Goal: Information Seeking & Learning: Find specific fact

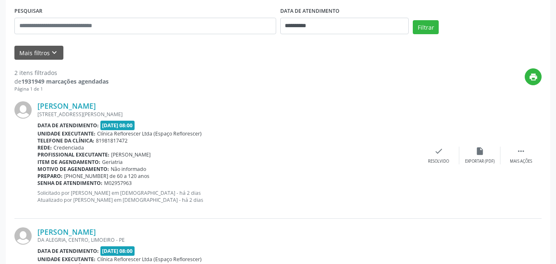
scroll to position [123, 0]
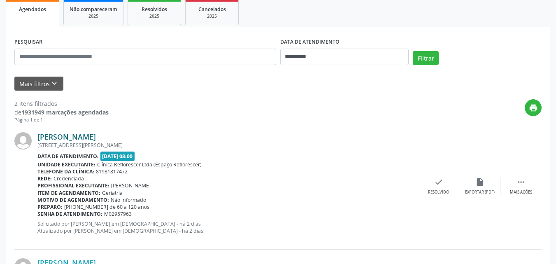
click at [96, 140] on link "Maria Bezerra da Silva" at bounding box center [66, 136] width 58 height 9
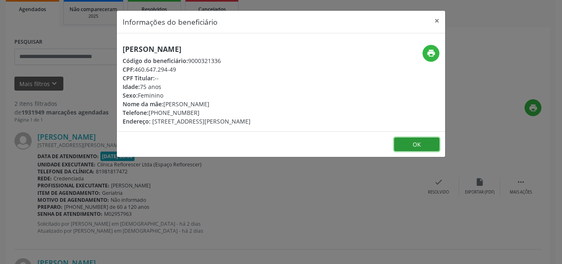
click at [408, 144] on button "OK" at bounding box center [416, 144] width 45 height 14
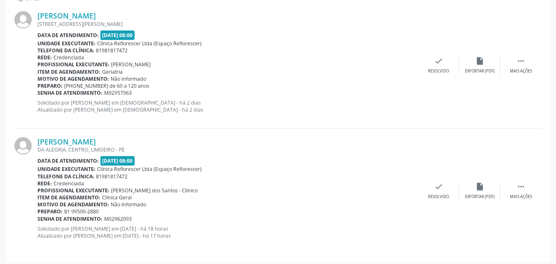
scroll to position [249, 0]
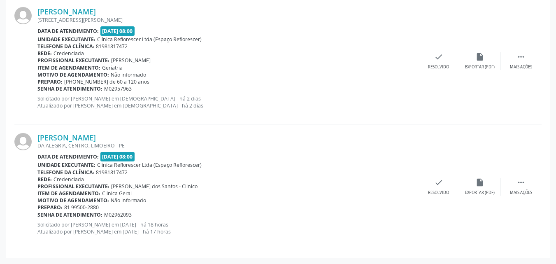
click at [106, 145] on div "DA ALEGRIA, CENTRO, LIMOEIRO - PE" at bounding box center [227, 145] width 381 height 7
click at [96, 137] on link "Maria do Socorro Pereira de Souza" at bounding box center [66, 137] width 58 height 9
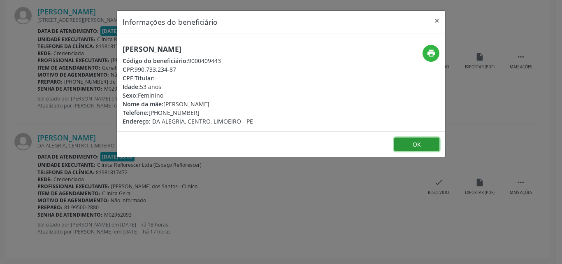
click at [404, 147] on button "OK" at bounding box center [416, 144] width 45 height 14
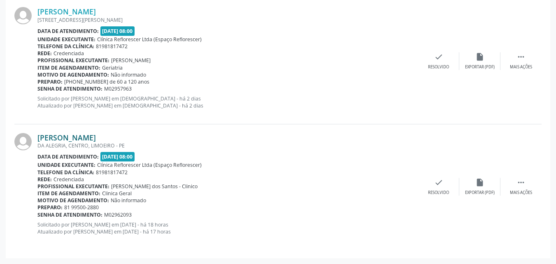
click at [73, 137] on link "Maria do Socorro Pereira de Souza" at bounding box center [66, 137] width 58 height 9
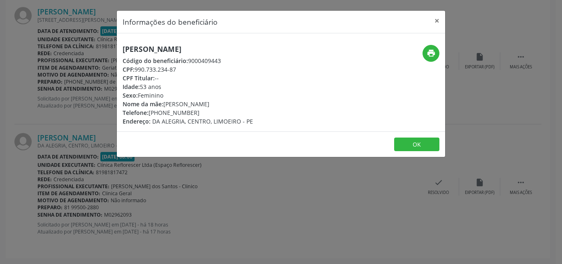
drag, startPoint x: 135, startPoint y: 69, endPoint x: 185, endPoint y: 69, distance: 50.2
click at [185, 69] on div "CPF: 990.733.234-87" at bounding box center [188, 69] width 130 height 9
copy div "990.733.234-87"
click at [414, 144] on button "OK" at bounding box center [416, 144] width 45 height 14
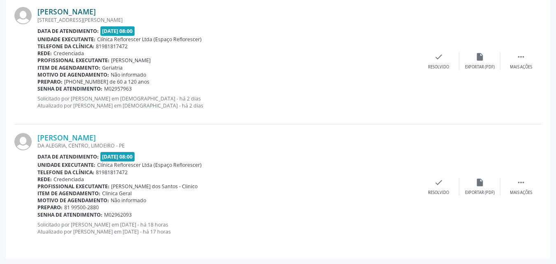
click at [96, 11] on link "Maria Bezerra da Silva" at bounding box center [66, 11] width 58 height 9
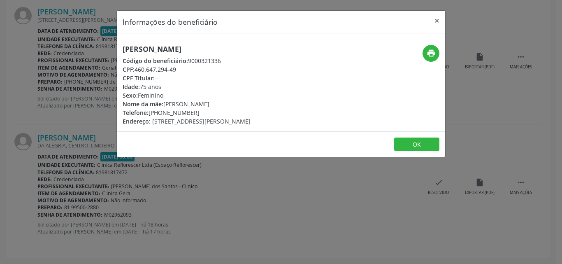
drag, startPoint x: 135, startPoint y: 68, endPoint x: 197, endPoint y: 72, distance: 61.9
click at [197, 72] on div "CPF: 460.647.294-49" at bounding box center [187, 69] width 128 height 9
copy div "460.647.294-49"
click at [407, 142] on button "OK" at bounding box center [416, 144] width 45 height 14
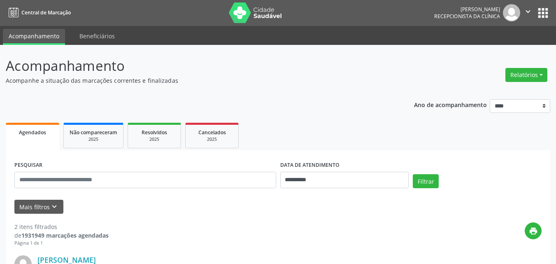
scroll to position [0, 0]
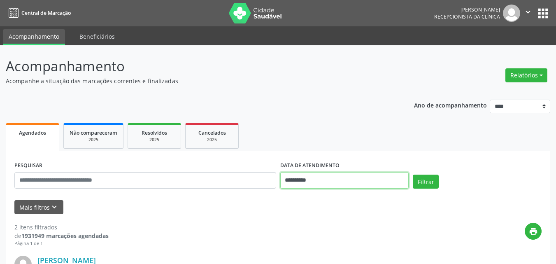
click at [310, 181] on input "**********" at bounding box center [344, 180] width 129 height 16
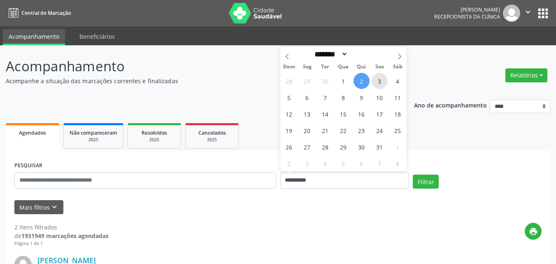
click at [378, 82] on span "3" at bounding box center [380, 81] width 16 height 16
type input "**********"
select select "*"
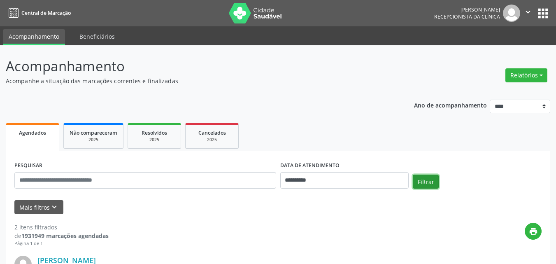
click at [425, 181] on button "Filtrar" at bounding box center [426, 182] width 26 height 14
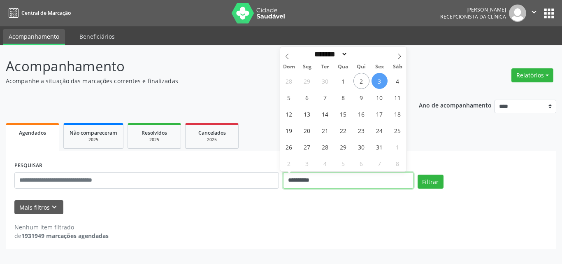
click at [347, 185] on input "**********" at bounding box center [348, 180] width 130 height 16
click at [306, 98] on span "6" at bounding box center [307, 97] width 16 height 16
type input "**********"
click at [306, 98] on span "6" at bounding box center [307, 97] width 16 height 16
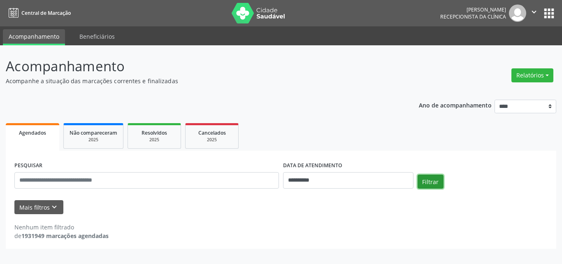
click at [425, 176] on button "Filtrar" at bounding box center [431, 182] width 26 height 14
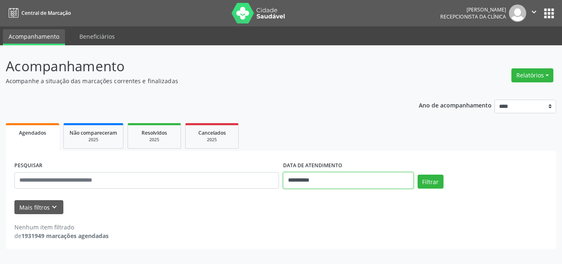
click at [385, 175] on input "**********" at bounding box center [348, 180] width 130 height 16
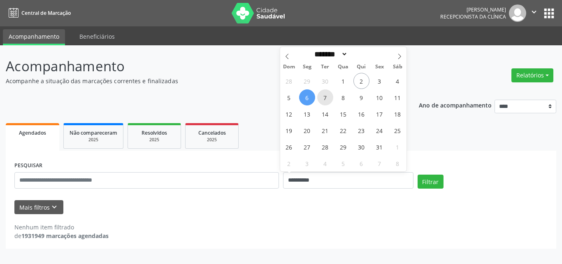
click at [326, 98] on span "7" at bounding box center [325, 97] width 16 height 16
type input "**********"
click at [326, 98] on span "7" at bounding box center [325, 97] width 16 height 16
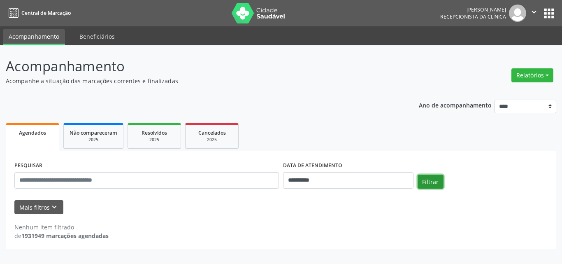
click at [435, 180] on button "Filtrar" at bounding box center [431, 182] width 26 height 14
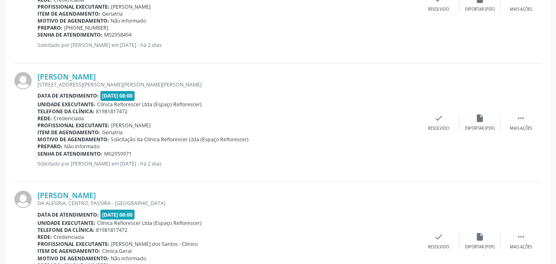
scroll to position [174, 0]
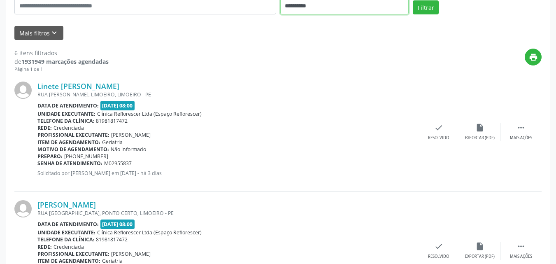
click at [338, 9] on input "**********" at bounding box center [344, 6] width 129 height 16
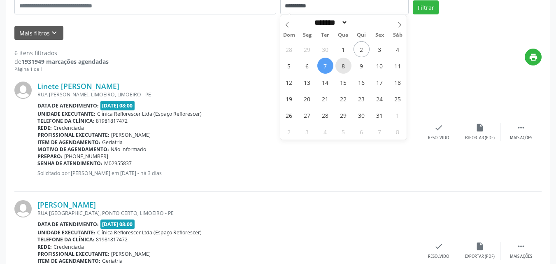
click at [347, 68] on span "8" at bounding box center [343, 66] width 16 height 16
type input "**********"
click at [345, 68] on span "8" at bounding box center [343, 66] width 16 height 16
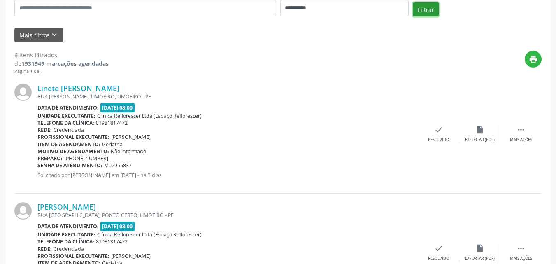
click at [431, 8] on button "Filtrar" at bounding box center [426, 9] width 26 height 14
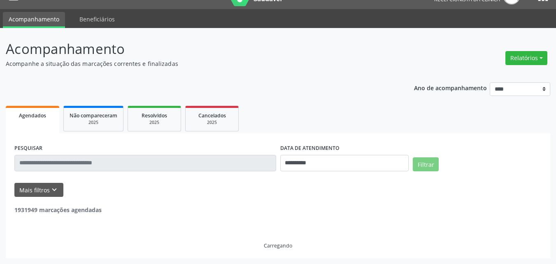
scroll to position [116, 0]
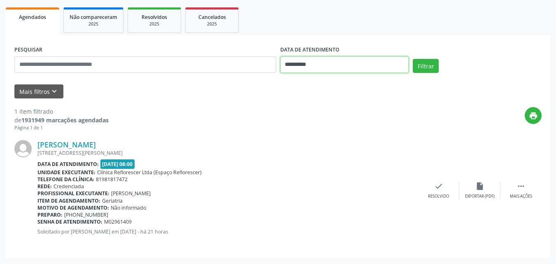
click at [344, 63] on input "**********" at bounding box center [344, 64] width 129 height 16
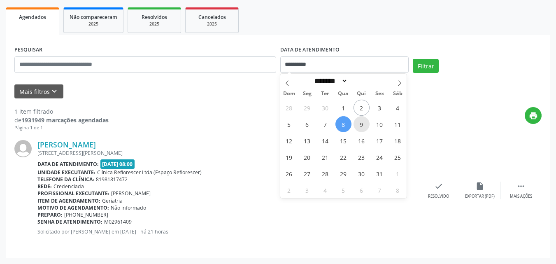
click at [362, 126] on span "9" at bounding box center [362, 124] width 16 height 16
type input "**********"
click at [362, 126] on span "9" at bounding box center [362, 124] width 16 height 16
select select "*"
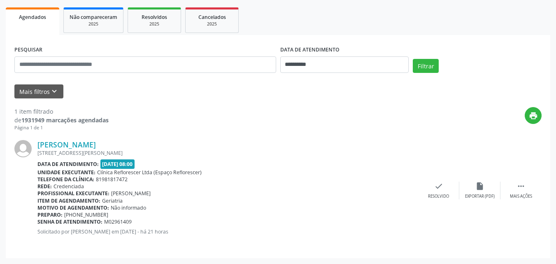
click at [362, 126] on div "print" at bounding box center [325, 119] width 433 height 24
click at [370, 126] on div "print" at bounding box center [325, 119] width 433 height 24
click at [426, 66] on button "Filtrar" at bounding box center [426, 66] width 26 height 14
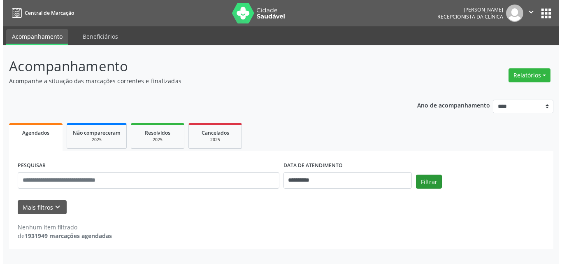
scroll to position [0, 0]
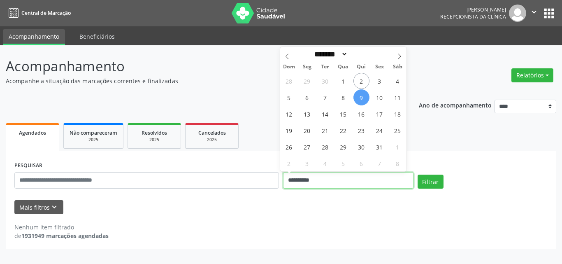
click at [361, 181] on input "**********" at bounding box center [348, 180] width 130 height 16
click at [377, 94] on span "10" at bounding box center [380, 97] width 16 height 16
type input "**********"
click at [378, 94] on span "10" at bounding box center [380, 97] width 16 height 16
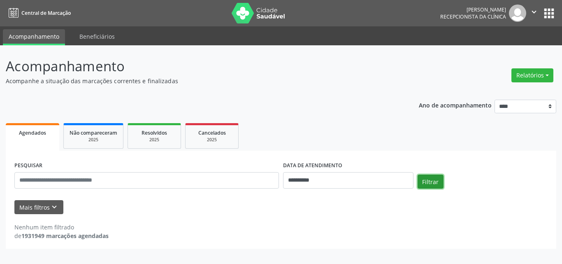
click at [426, 181] on button "Filtrar" at bounding box center [431, 182] width 26 height 14
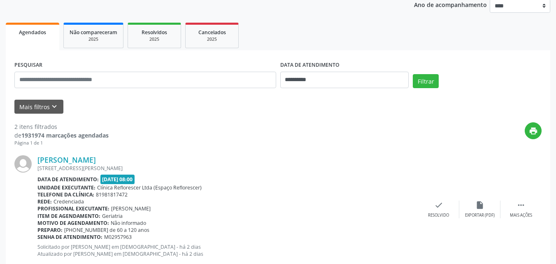
scroll to position [123, 0]
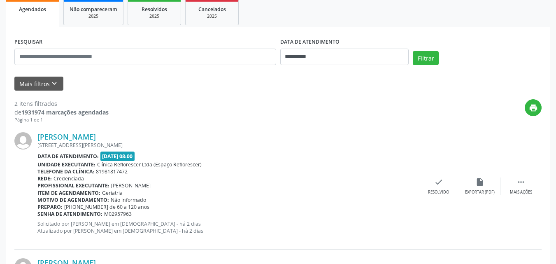
drag, startPoint x: 472, startPoint y: 96, endPoint x: 562, endPoint y: 180, distance: 123.2
click at [556, 140] on html "**********" at bounding box center [278, 9] width 556 height 264
click at [208, 134] on div "Maria Bezerra da Silva" at bounding box center [227, 136] width 381 height 9
click at [66, 139] on link "[PERSON_NAME]" at bounding box center [66, 136] width 58 height 9
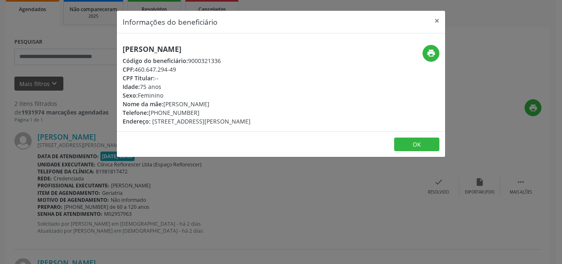
drag, startPoint x: 135, startPoint y: 70, endPoint x: 193, endPoint y: 70, distance: 58.0
click at [193, 70] on div "CPF: 460.647.294-49" at bounding box center [187, 69] width 128 height 9
copy div "460.647.294-49"
click at [410, 143] on button "OK" at bounding box center [416, 144] width 45 height 14
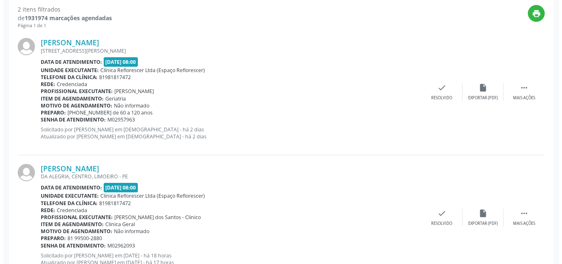
scroll to position [247, 0]
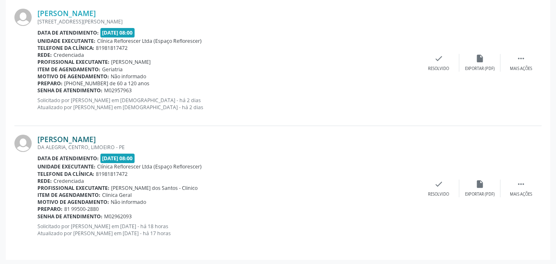
click at [69, 141] on link "Maria do Socorro Pereira de Souza" at bounding box center [66, 139] width 58 height 9
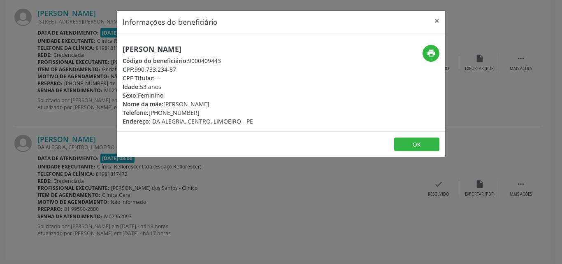
drag, startPoint x: 135, startPoint y: 71, endPoint x: 183, endPoint y: 70, distance: 48.6
click at [186, 70] on div "CPF: 990.733.234-87" at bounding box center [188, 69] width 130 height 9
copy div "990.733.234-87"
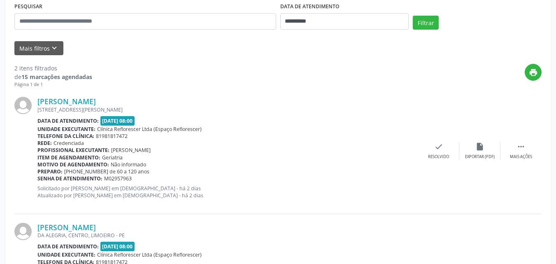
scroll to position [165, 0]
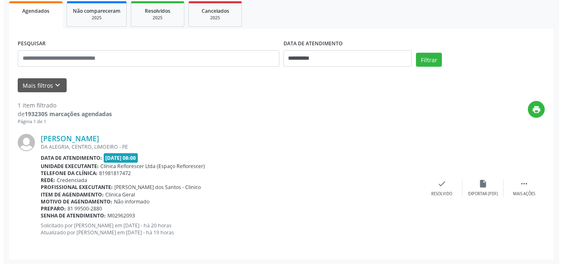
scroll to position [123, 0]
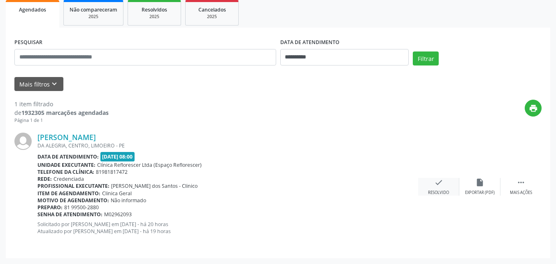
click at [437, 187] on div "check Resolvido" at bounding box center [438, 187] width 41 height 18
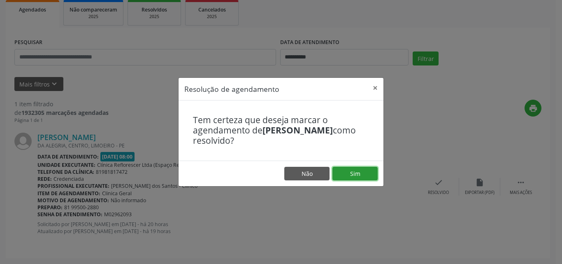
click at [366, 176] on button "Sim" at bounding box center [355, 174] width 45 height 14
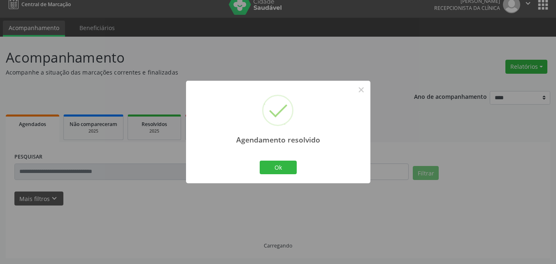
scroll to position [0, 0]
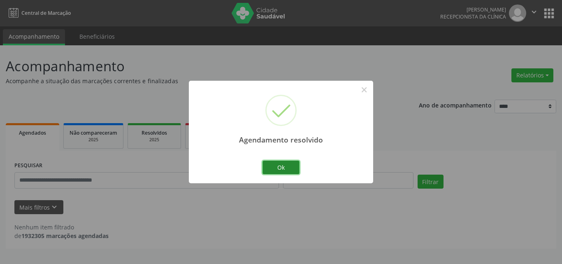
click at [280, 171] on button "Ok" at bounding box center [281, 168] width 37 height 14
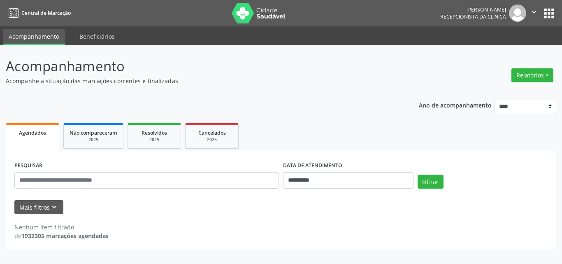
click at [354, 189] on div "**********" at bounding box center [348, 176] width 135 height 35
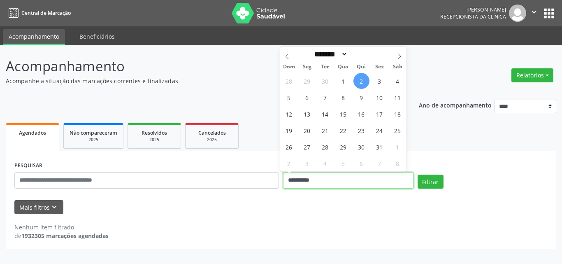
click at [348, 184] on input "**********" at bounding box center [348, 180] width 130 height 16
click at [379, 85] on span "3" at bounding box center [380, 81] width 16 height 16
type input "**********"
click at [379, 85] on span "3" at bounding box center [380, 81] width 16 height 16
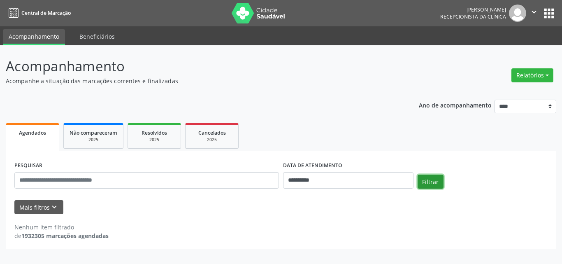
click at [432, 184] on button "Filtrar" at bounding box center [431, 182] width 26 height 14
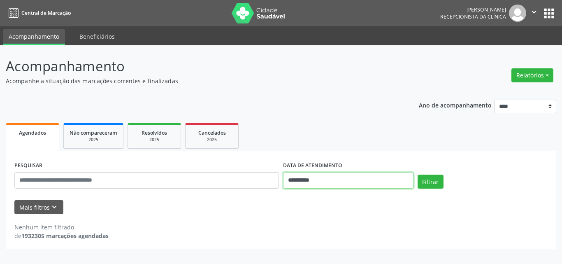
click at [389, 188] on input "**********" at bounding box center [348, 180] width 130 height 16
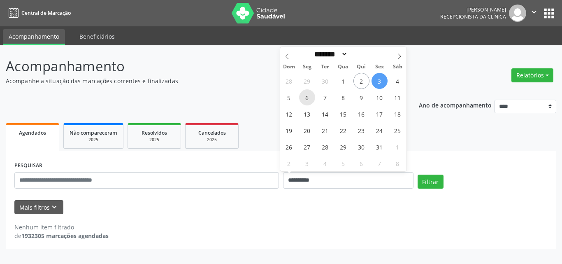
click at [309, 100] on span "6" at bounding box center [307, 97] width 16 height 16
type input "**********"
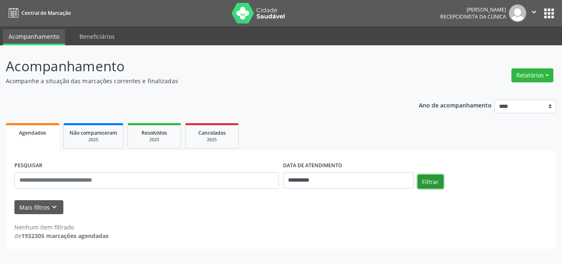
click at [435, 177] on button "Filtrar" at bounding box center [431, 182] width 26 height 14
click at [373, 189] on div "**********" at bounding box center [348, 176] width 135 height 35
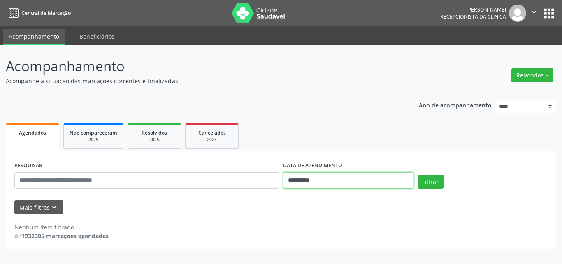
click at [373, 183] on input "**********" at bounding box center [348, 180] width 130 height 16
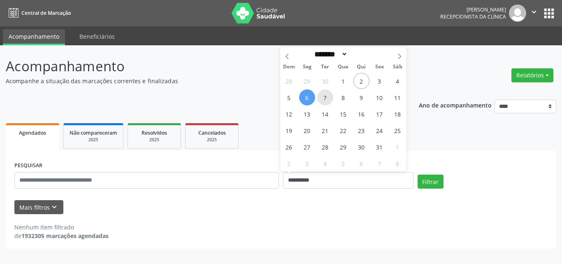
click at [330, 103] on span "7" at bounding box center [325, 97] width 16 height 16
type input "**********"
click at [330, 102] on span "7" at bounding box center [325, 97] width 16 height 16
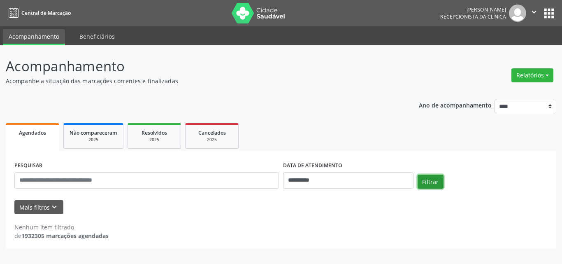
click at [432, 182] on button "Filtrar" at bounding box center [431, 182] width 26 height 14
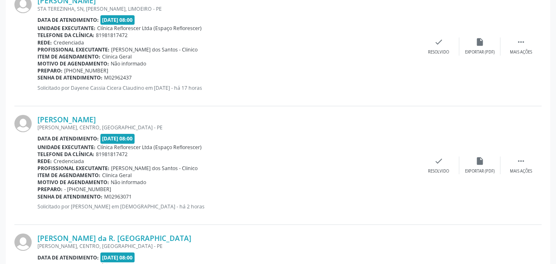
scroll to position [864, 0]
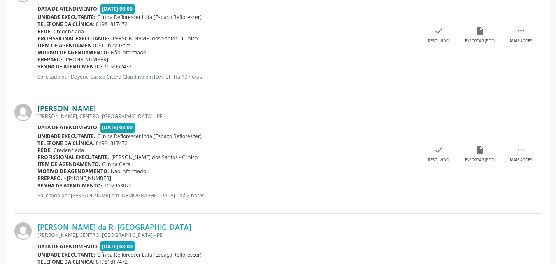
click at [75, 110] on link "Iona Lidiane Vieira Costa" at bounding box center [66, 108] width 58 height 9
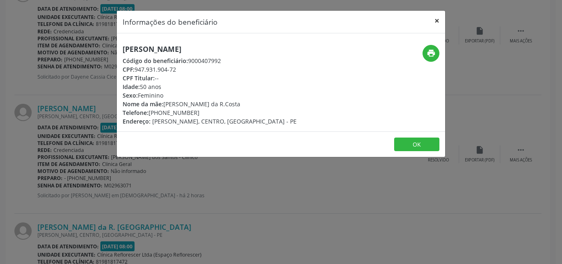
click at [439, 19] on button "×" at bounding box center [437, 21] width 16 height 20
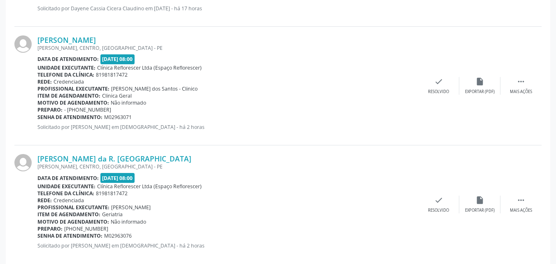
scroll to position [946, 0]
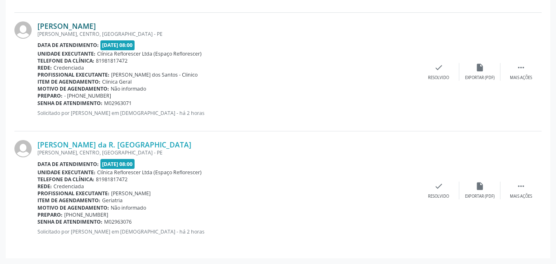
click at [62, 28] on link "Iona Lidiane Vieira Costa" at bounding box center [66, 25] width 58 height 9
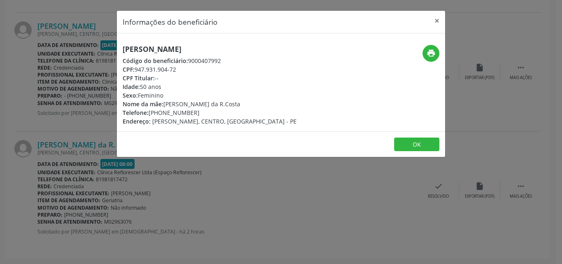
drag, startPoint x: 124, startPoint y: 48, endPoint x: 215, endPoint y: 49, distance: 91.0
click at [237, 48] on h5 "Iona Lidiane Vieira Costa" at bounding box center [210, 49] width 174 height 9
click at [116, 49] on div "Informações do beneficiário × Iona Lidiane Vieira Costa Código do beneficiário:…" at bounding box center [281, 132] width 562 height 264
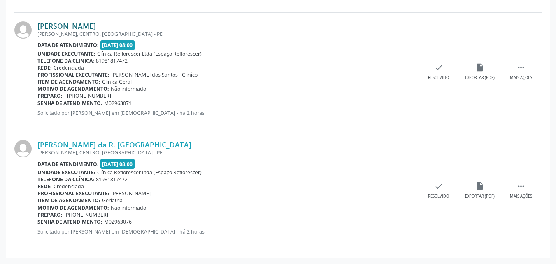
click at [96, 26] on link "Iona Lidiane Vieira Costa" at bounding box center [66, 25] width 58 height 9
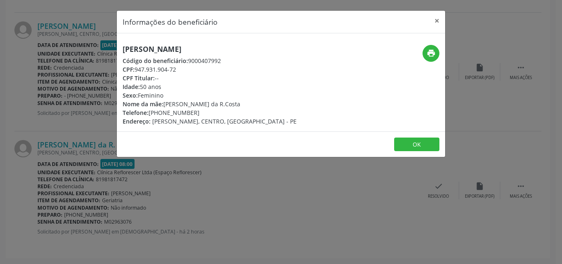
drag, startPoint x: 121, startPoint y: 47, endPoint x: 224, endPoint y: 47, distance: 103.3
click at [224, 47] on div "Iona Lidiane Vieira Costa Código do beneficiário: 9000407992 CPF: 947.931.904-7…" at bounding box center [226, 85] width 219 height 81
copy h5 "[PERSON_NAME]"
click at [429, 53] on icon "print" at bounding box center [431, 53] width 9 height 9
drag, startPoint x: 189, startPoint y: 60, endPoint x: 239, endPoint y: 60, distance: 50.2
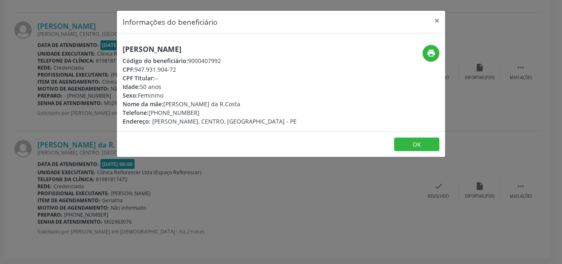
click at [239, 60] on div "Código do beneficiário: 9000407992" at bounding box center [210, 60] width 174 height 9
copy div "9000407992"
drag, startPoint x: 136, startPoint y: 68, endPoint x: 181, endPoint y: 70, distance: 44.9
click at [181, 70] on div "CPF: 947.931.904-72" at bounding box center [210, 69] width 174 height 9
copy div "947.931.904-72"
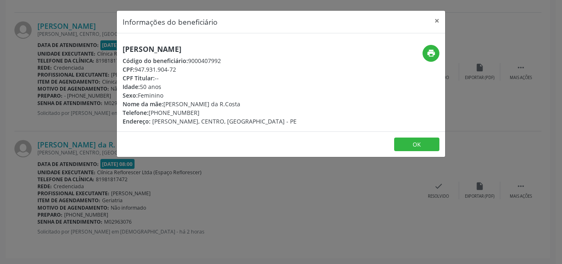
drag, startPoint x: 150, startPoint y: 113, endPoint x: 202, endPoint y: 110, distance: 51.9
click at [203, 110] on div "Telefone: (81) 99437-8619" at bounding box center [210, 112] width 174 height 9
copy div "(81) 99437-8619"
click at [410, 144] on button "OK" at bounding box center [416, 144] width 45 height 14
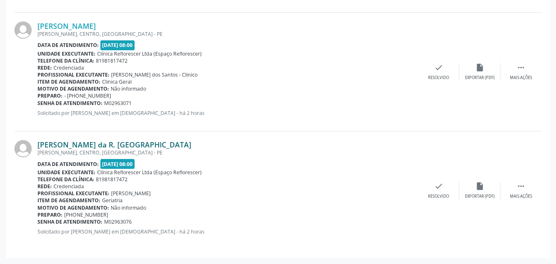
click at [107, 142] on link "Durce Vieira da R. Costa" at bounding box center [114, 144] width 154 height 9
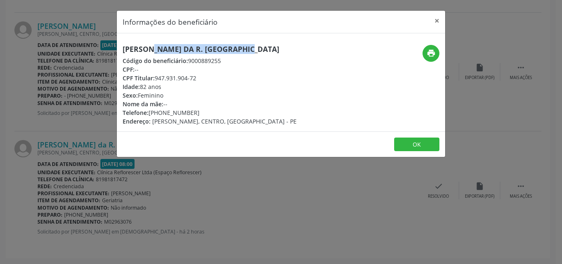
drag, startPoint x: 122, startPoint y: 49, endPoint x: 230, endPoint y: 47, distance: 107.5
click at [230, 47] on div "Durce Vieira da R. Costa Código do beneficiário: 9000889255 CPF: -- CPF Titular…" at bounding box center [226, 85] width 219 height 81
copy h5 "Durce Vieira da R. Costa"
click at [431, 48] on button "print" at bounding box center [431, 53] width 17 height 17
drag, startPoint x: 189, startPoint y: 60, endPoint x: 225, endPoint y: 60, distance: 35.8
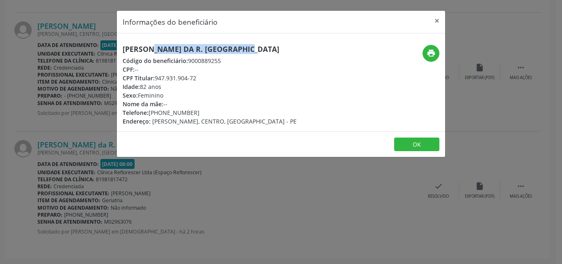
click at [225, 60] on div "Código do beneficiário: 9000889255" at bounding box center [210, 60] width 174 height 9
copy div "9000889255"
drag, startPoint x: 156, startPoint y: 78, endPoint x: 205, endPoint y: 78, distance: 49.8
click at [205, 78] on div "CPF Titular: 947.931.904-72" at bounding box center [210, 78] width 174 height 9
copy div "947.931.904-72"
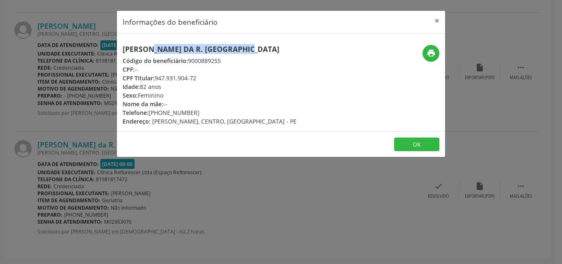
drag, startPoint x: 152, startPoint y: 112, endPoint x: 176, endPoint y: 113, distance: 24.3
click at [177, 112] on div "Telefone: (81) 99437-8619" at bounding box center [210, 112] width 174 height 9
drag, startPoint x: 149, startPoint y: 113, endPoint x: 190, endPoint y: 114, distance: 40.4
click at [191, 113] on div "Telefone: (81) 99437-8619" at bounding box center [210, 112] width 174 height 9
drag, startPoint x: 177, startPoint y: 114, endPoint x: 159, endPoint y: 112, distance: 17.8
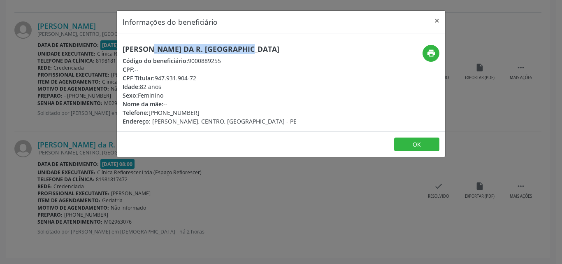
click at [159, 112] on div "Telefone: (81) 99437-8619" at bounding box center [210, 112] width 174 height 9
drag, startPoint x: 149, startPoint y: 112, endPoint x: 183, endPoint y: 114, distance: 33.8
click at [198, 112] on div "Telefone: (81) 99437-8619" at bounding box center [210, 112] width 174 height 9
copy div "(81) 99437-8619"
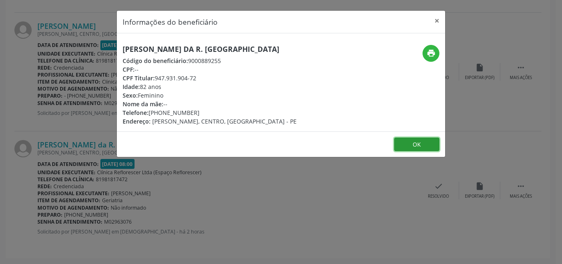
click at [424, 148] on button "OK" at bounding box center [416, 144] width 45 height 14
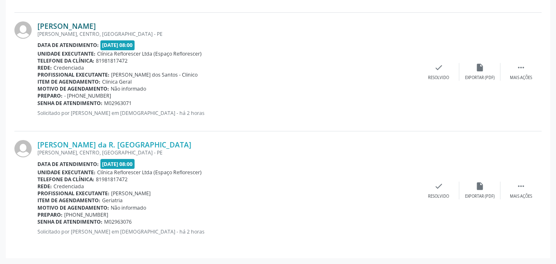
click at [96, 23] on link "Iona Lidiane Vieira Costa" at bounding box center [66, 25] width 58 height 9
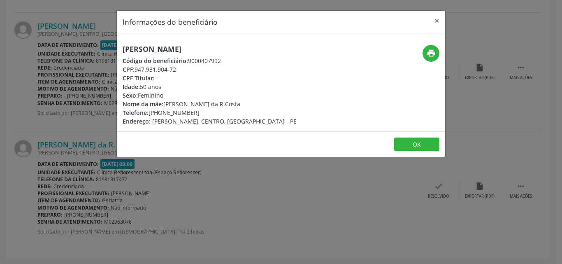
drag, startPoint x: 122, startPoint y: 49, endPoint x: 224, endPoint y: 51, distance: 102.5
click at [224, 51] on div "Iona Lidiane Vieira Costa Código do beneficiário: 9000407992 CPF: 947.931.904-7…" at bounding box center [226, 85] width 219 height 81
copy h5 "Iona Lidiane Vieira Costa"
click at [403, 141] on button "OK" at bounding box center [416, 144] width 45 height 14
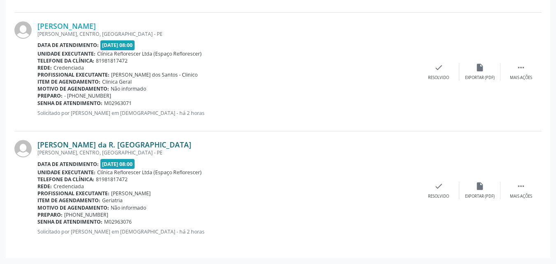
click at [66, 147] on link "Durce Vieira da R. Costa" at bounding box center [114, 144] width 154 height 9
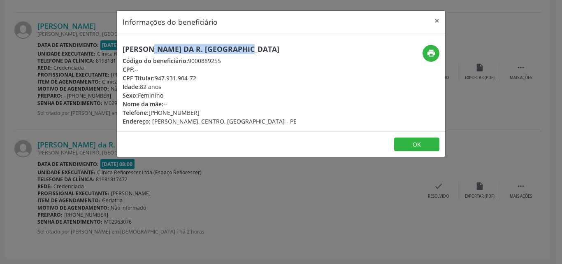
drag, startPoint x: 123, startPoint y: 48, endPoint x: 226, endPoint y: 47, distance: 102.9
click at [226, 47] on h5 "Durce Vieira da R. Costa" at bounding box center [210, 49] width 174 height 9
copy h5 "Durce Vieira da R. Costa"
drag, startPoint x: 155, startPoint y: 78, endPoint x: 205, endPoint y: 78, distance: 49.4
click at [205, 78] on div "CPF Titular: 947.931.904-72" at bounding box center [210, 78] width 174 height 9
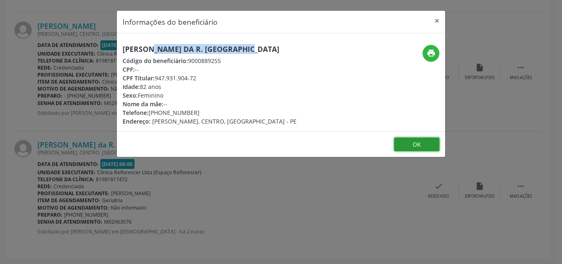
click at [406, 145] on button "OK" at bounding box center [416, 144] width 45 height 14
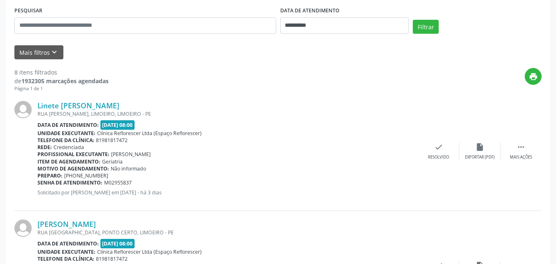
scroll to position [165, 0]
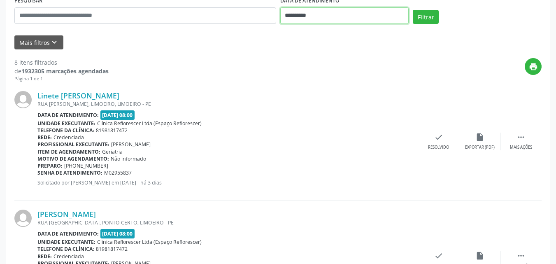
click at [336, 16] on input "**********" at bounding box center [344, 15] width 129 height 16
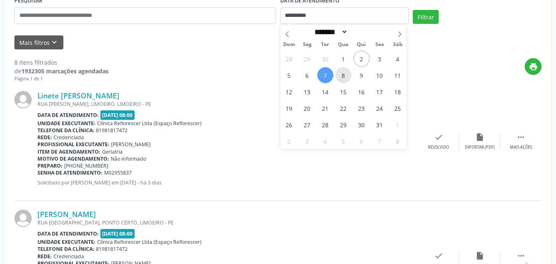
click at [343, 79] on span "8" at bounding box center [343, 75] width 16 height 16
type input "**********"
click at [343, 79] on span "8" at bounding box center [343, 75] width 16 height 16
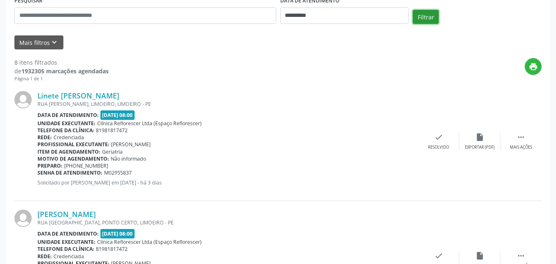
click at [424, 11] on button "Filtrar" at bounding box center [426, 17] width 26 height 14
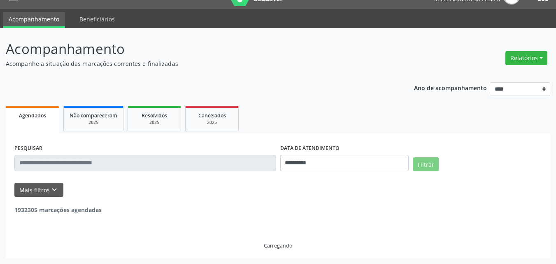
scroll to position [116, 0]
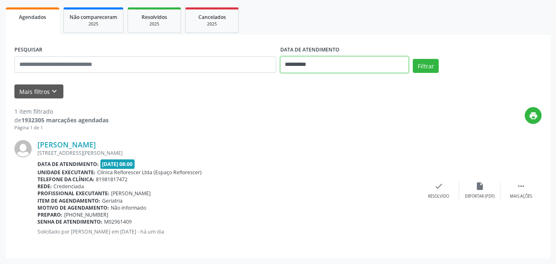
click at [318, 61] on input "**********" at bounding box center [344, 64] width 129 height 16
click at [349, 19] on ul "Agendados Não compareceram 2025 Resolvidos 2025 Cancelados 2025" at bounding box center [278, 20] width 545 height 30
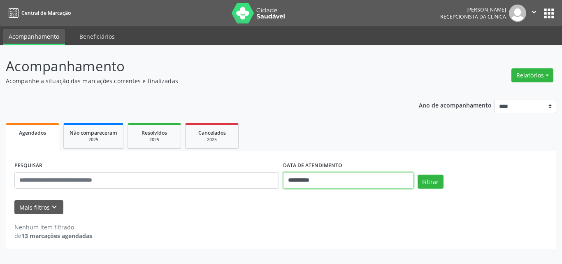
click at [325, 177] on input "**********" at bounding box center [348, 180] width 130 height 16
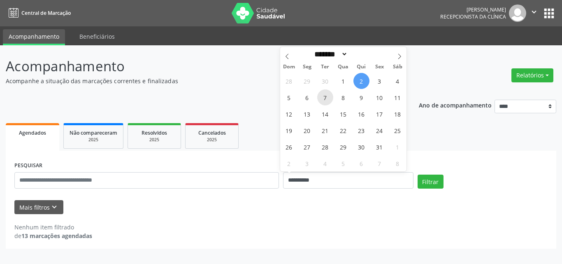
click at [323, 98] on span "7" at bounding box center [325, 97] width 16 height 16
type input "**********"
click at [323, 98] on span "7" at bounding box center [325, 97] width 16 height 16
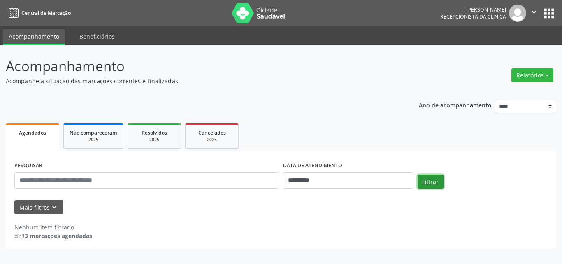
click at [432, 177] on button "Filtrar" at bounding box center [431, 182] width 26 height 14
